Goal: Task Accomplishment & Management: Use online tool/utility

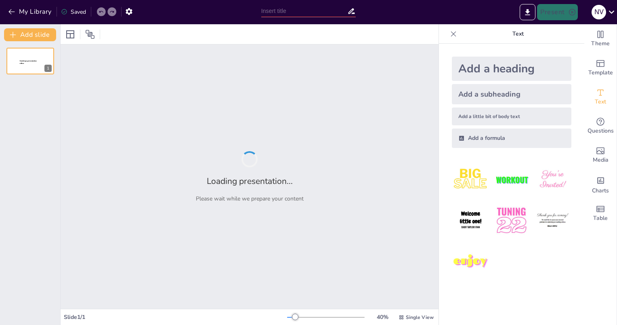
type input "Imported NIEUW Presentatie Bouwsteen - Veilig leren van werksituaties.pptx"
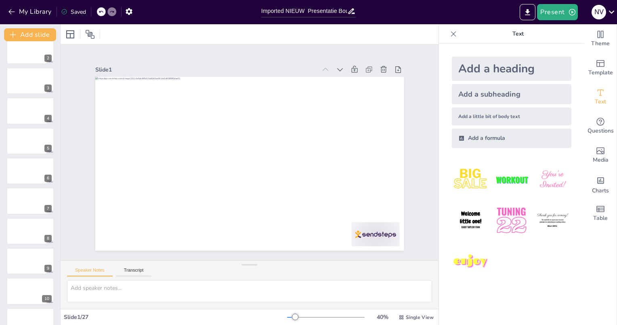
scroll to position [121, 0]
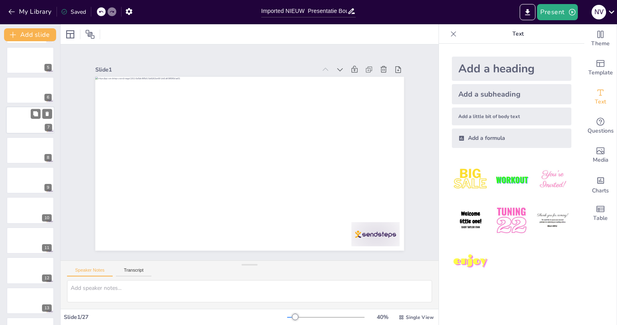
click at [26, 113] on div at bounding box center [30, 120] width 48 height 27
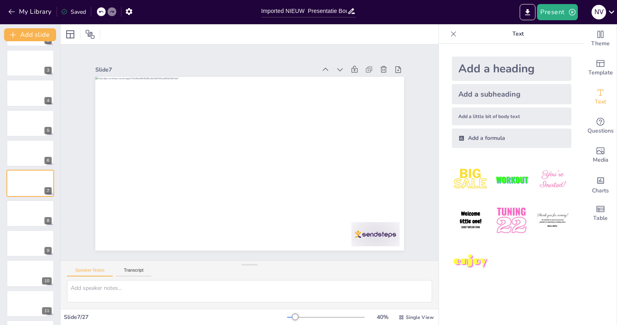
scroll to position [220, 0]
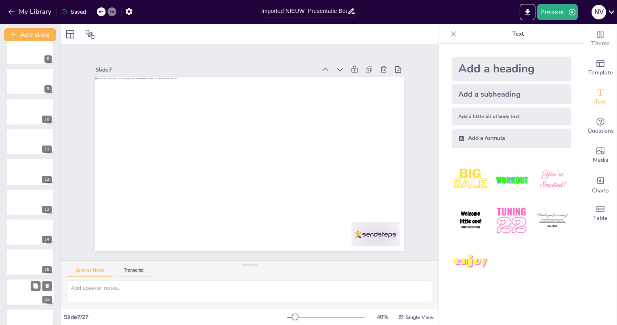
click at [26, 278] on div at bounding box center [30, 291] width 48 height 27
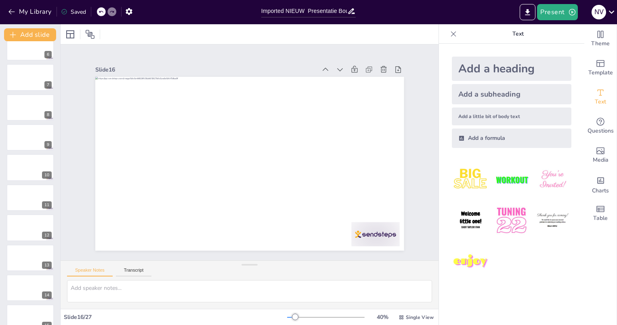
scroll to position [5, 0]
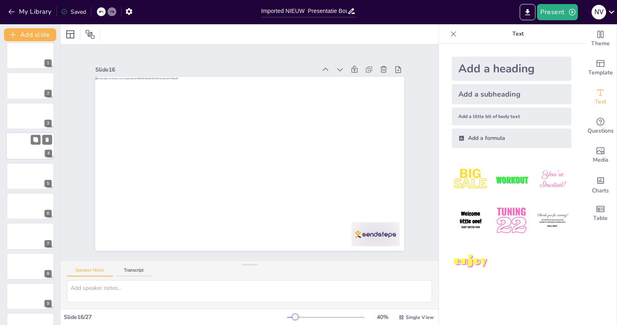
click at [15, 145] on div at bounding box center [30, 145] width 48 height 27
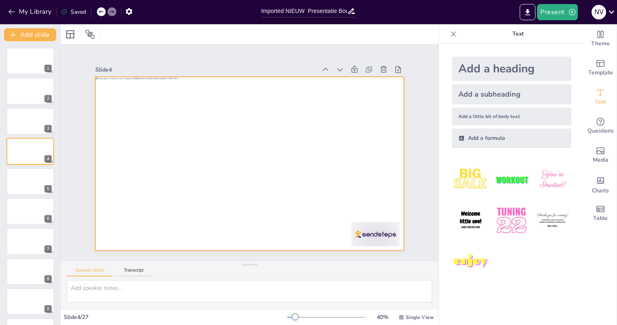
click at [309, 112] on div at bounding box center [250, 140] width 325 height 205
click at [178, 119] on div at bounding box center [252, 141] width 338 height 234
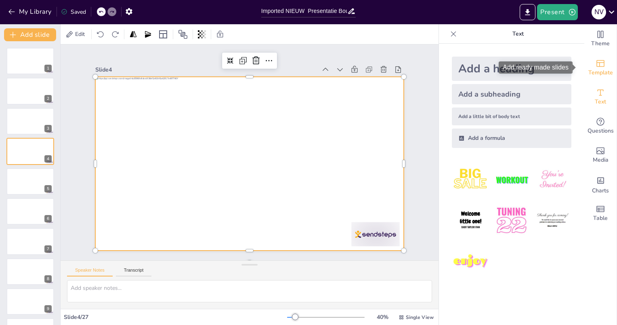
click at [600, 65] on div "Template" at bounding box center [600, 67] width 32 height 29
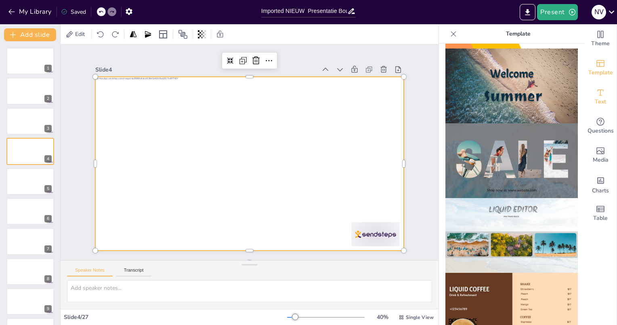
scroll to position [323, 0]
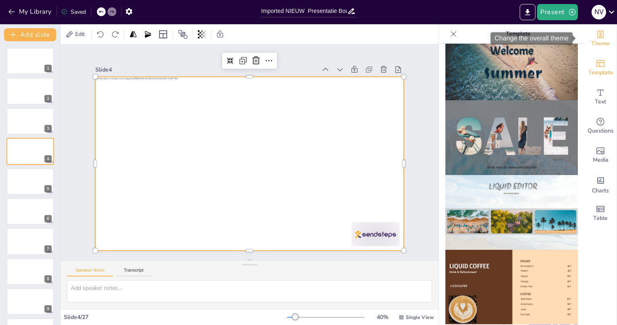
click at [596, 41] on span "Theme" at bounding box center [600, 43] width 19 height 9
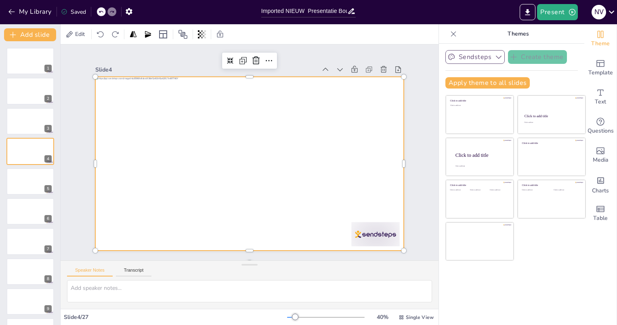
click at [485, 54] on button "Sendsteps" at bounding box center [474, 57] width 59 height 14
click at [569, 16] on icon "button" at bounding box center [572, 12] width 8 height 8
click at [566, 275] on div at bounding box center [308, 162] width 617 height 325
click at [596, 220] on span "Table" at bounding box center [600, 218] width 15 height 9
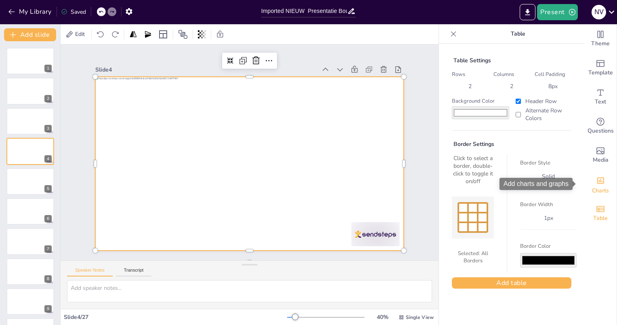
click at [597, 181] on icon "Add charts and graphs" at bounding box center [600, 180] width 7 height 6
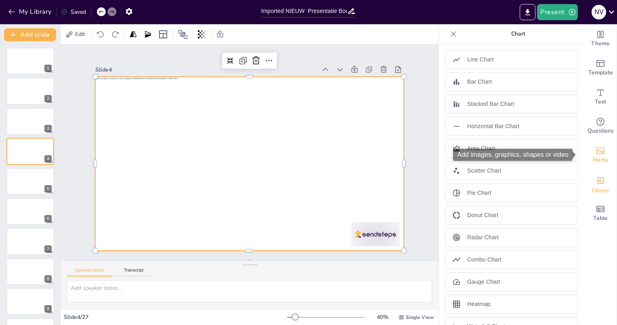
click at [598, 154] on icon "Add images, graphics, shapes or video" at bounding box center [601, 151] width 10 height 10
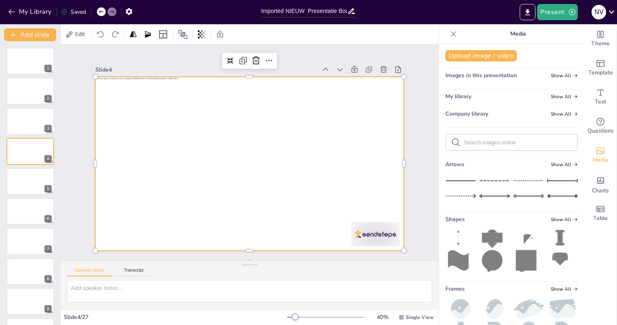
scroll to position [6, 0]
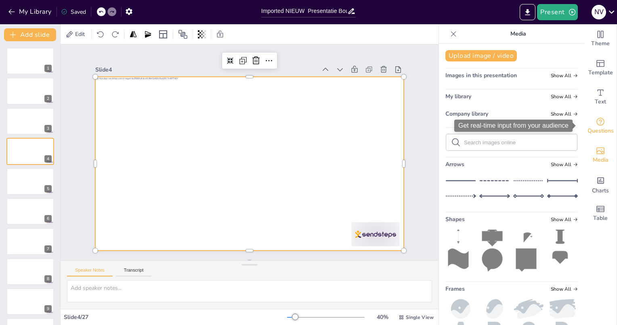
click at [600, 123] on div "Questions" at bounding box center [600, 125] width 32 height 29
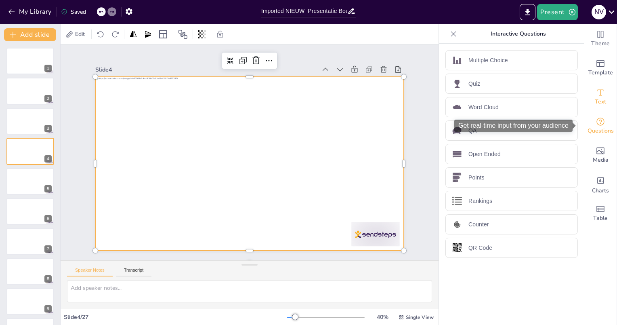
click at [595, 102] on span "Text" at bounding box center [600, 101] width 11 height 9
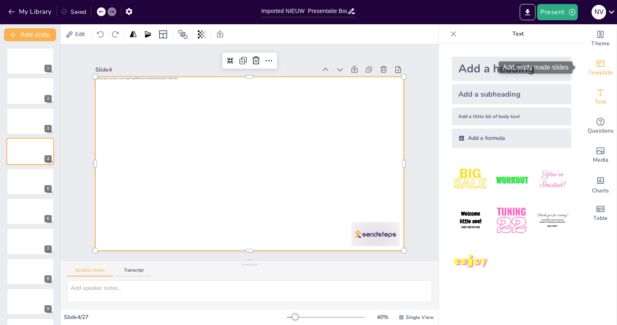
click at [603, 73] on span "Template" at bounding box center [600, 72] width 25 height 9
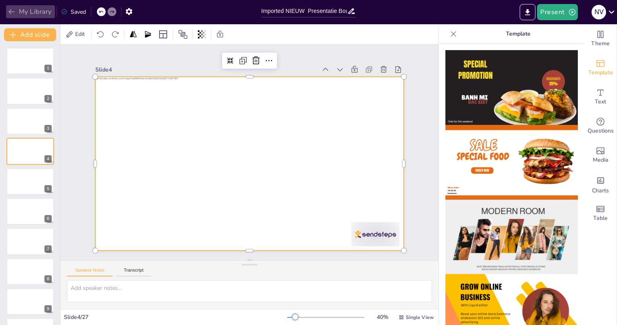
click at [13, 11] on icon "button" at bounding box center [11, 11] width 6 height 5
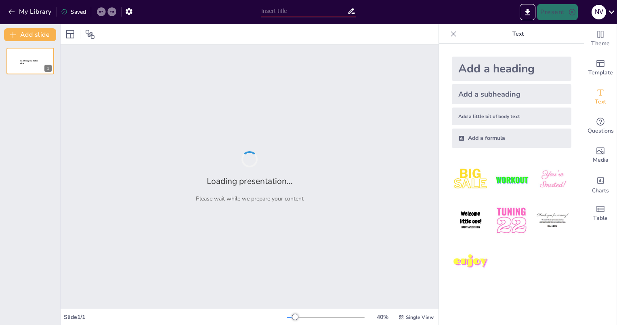
type input "Imported NIEUW Presentatie Bouwsteen - Veilig leren van werksituaties.pptx"
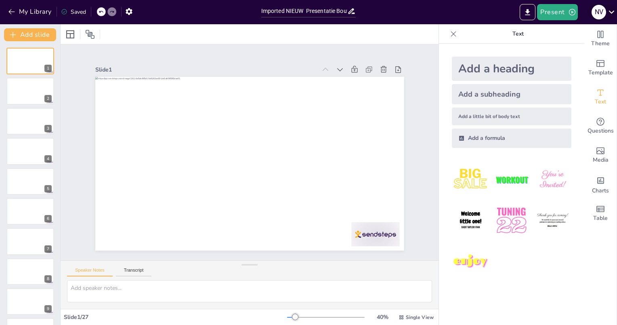
click at [607, 11] on icon at bounding box center [611, 11] width 11 height 11
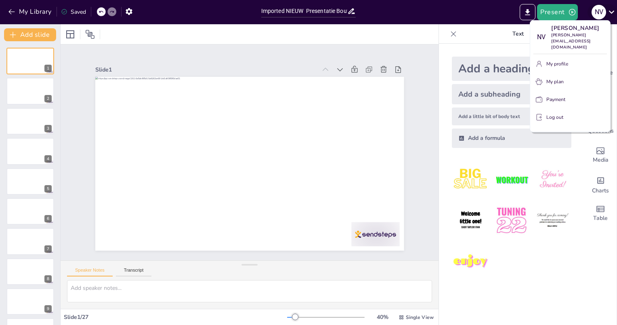
click at [607, 11] on div at bounding box center [308, 162] width 617 height 325
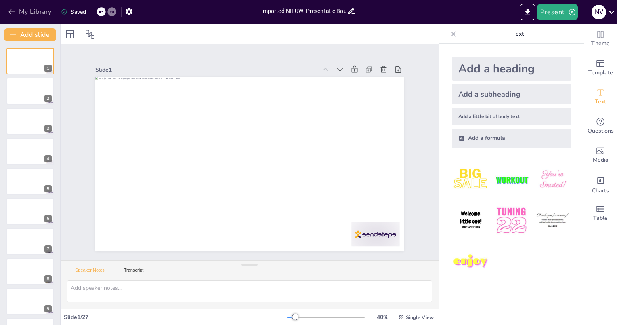
click at [19, 10] on button "My Library" at bounding box center [30, 11] width 49 height 13
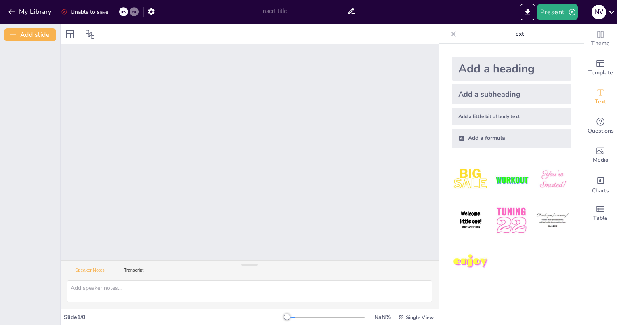
click at [292, 7] on input "text" at bounding box center [304, 11] width 86 height 12
click at [279, 9] on input "text" at bounding box center [304, 11] width 86 height 12
type input "Leren van werksituaties"
click at [565, 267] on div at bounding box center [511, 220] width 132 height 132
click at [297, 315] on div at bounding box center [326, 317] width 78 height 6
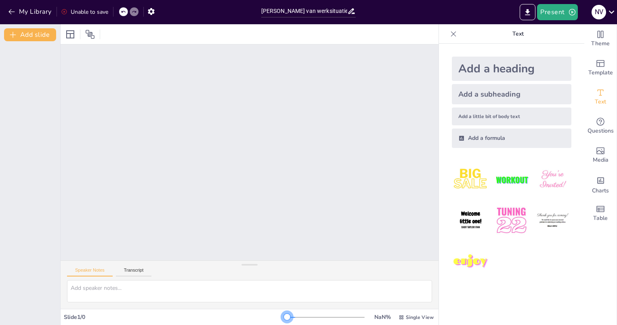
drag, startPoint x: 295, startPoint y: 316, endPoint x: 262, endPoint y: 316, distance: 32.7
click at [262, 317] on div "Slide 1 / 0 NaN % Single View" at bounding box center [250, 317] width 378 height 13
click at [139, 270] on button "Transcript" at bounding box center [134, 271] width 36 height 9
click at [89, 269] on button "Speaker Notes" at bounding box center [90, 271] width 46 height 9
click at [13, 13] on icon "button" at bounding box center [12, 12] width 8 height 8
